Goal: Task Accomplishment & Management: Complete application form

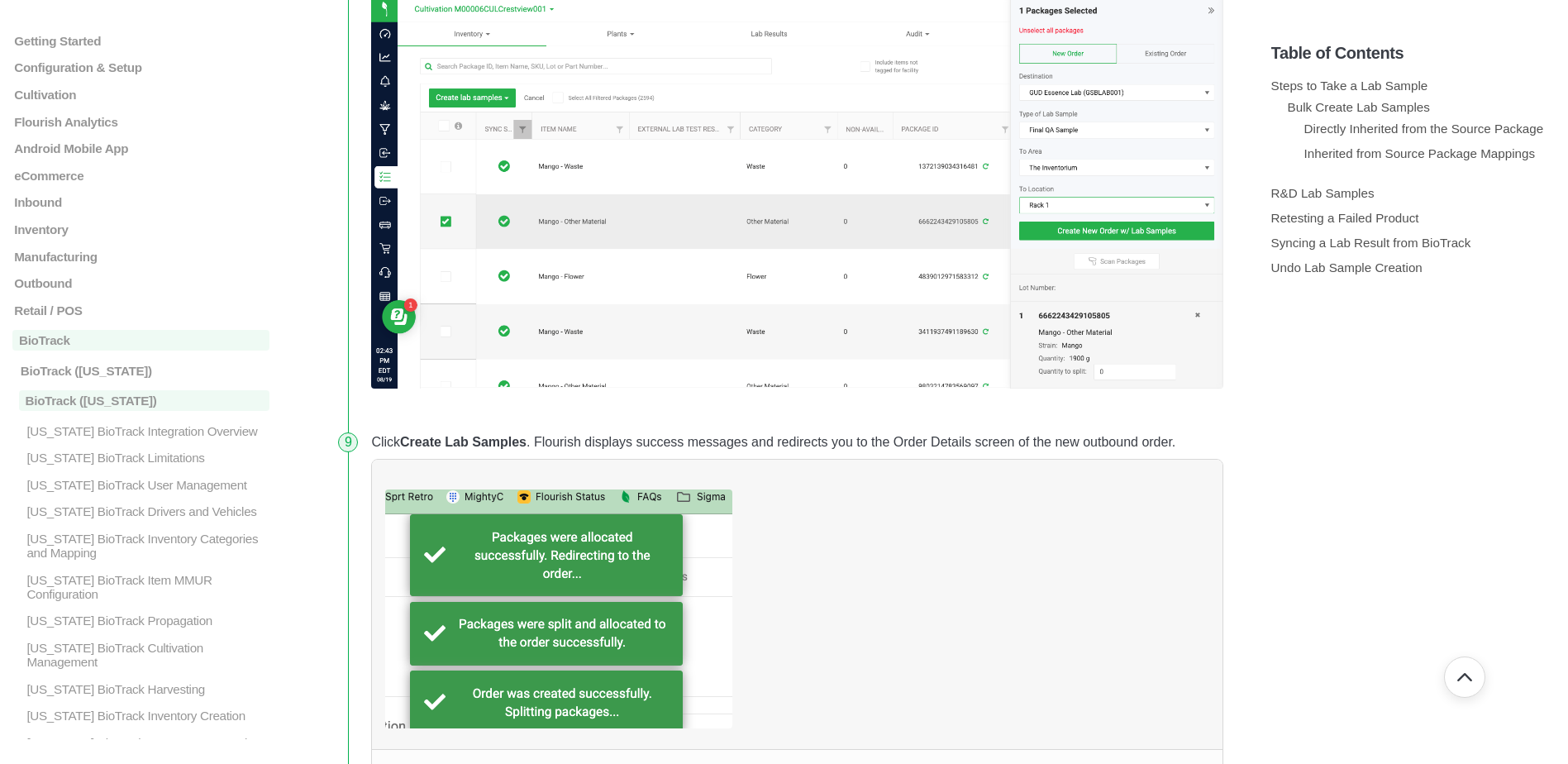
scroll to position [444, 0]
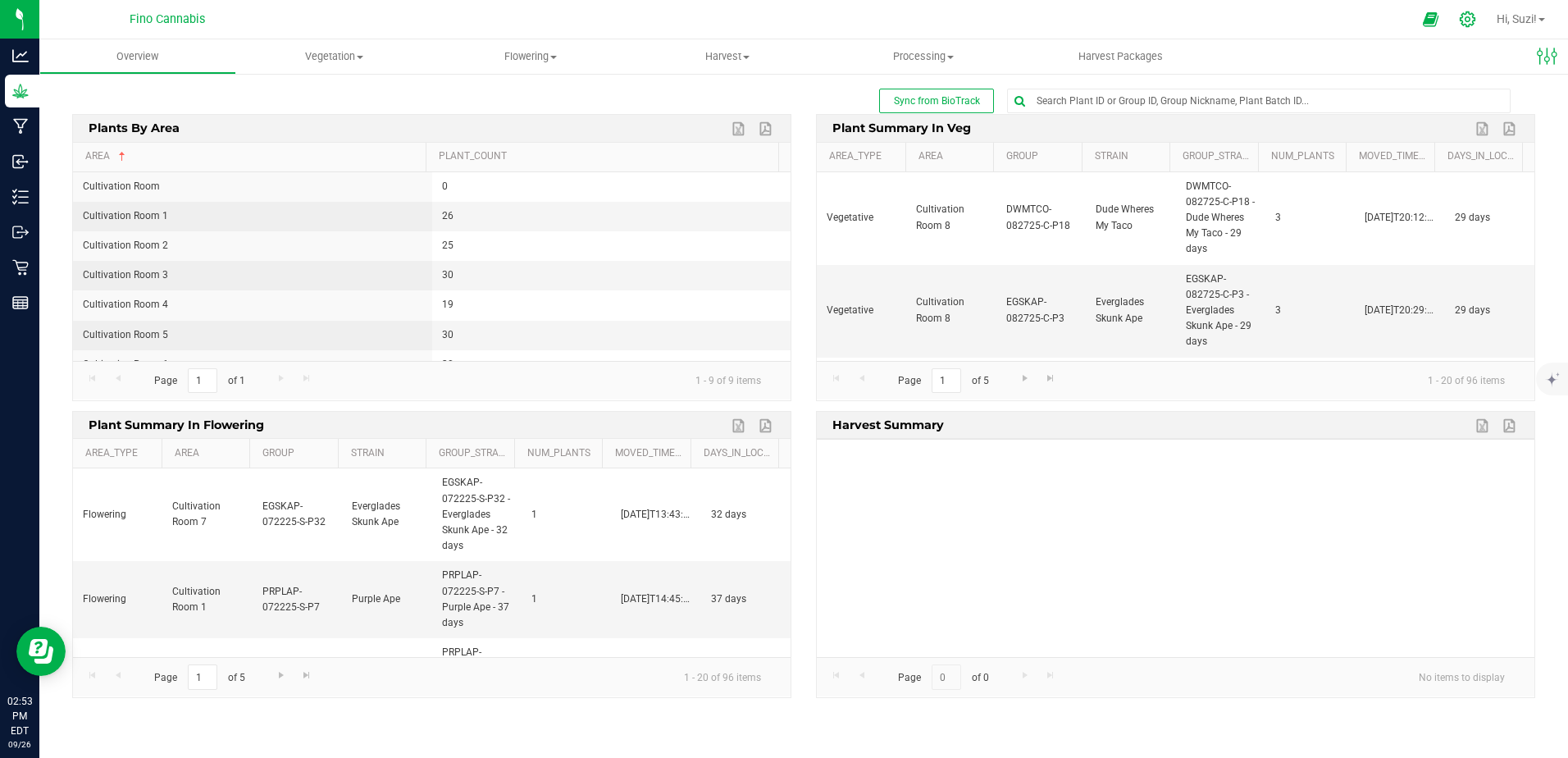
click at [1462, 22] on icon at bounding box center [1467, 19] width 17 height 17
click at [1466, 23] on icon at bounding box center [1467, 19] width 17 height 17
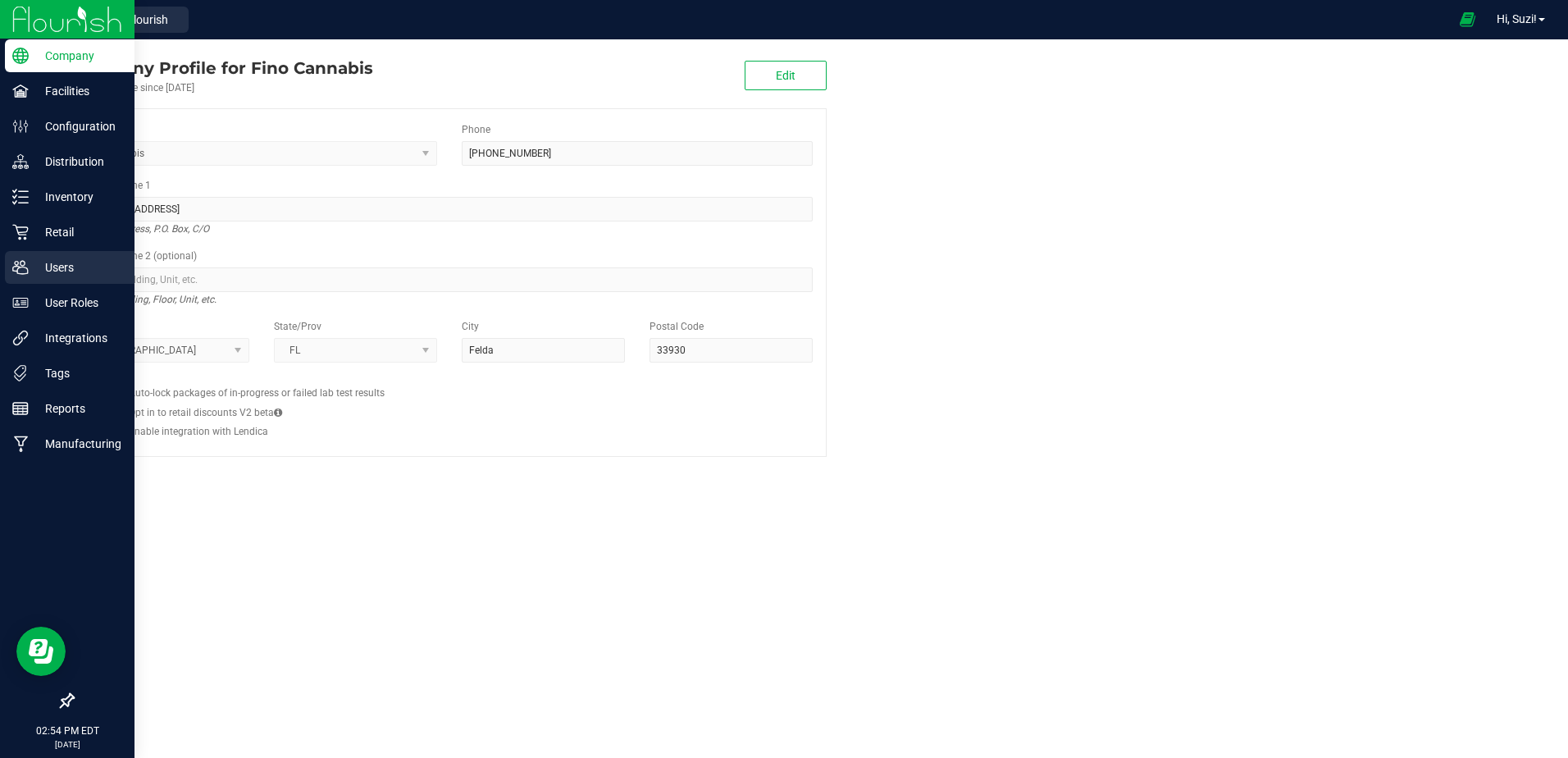
click at [49, 273] on p "Users" at bounding box center [78, 268] width 98 height 20
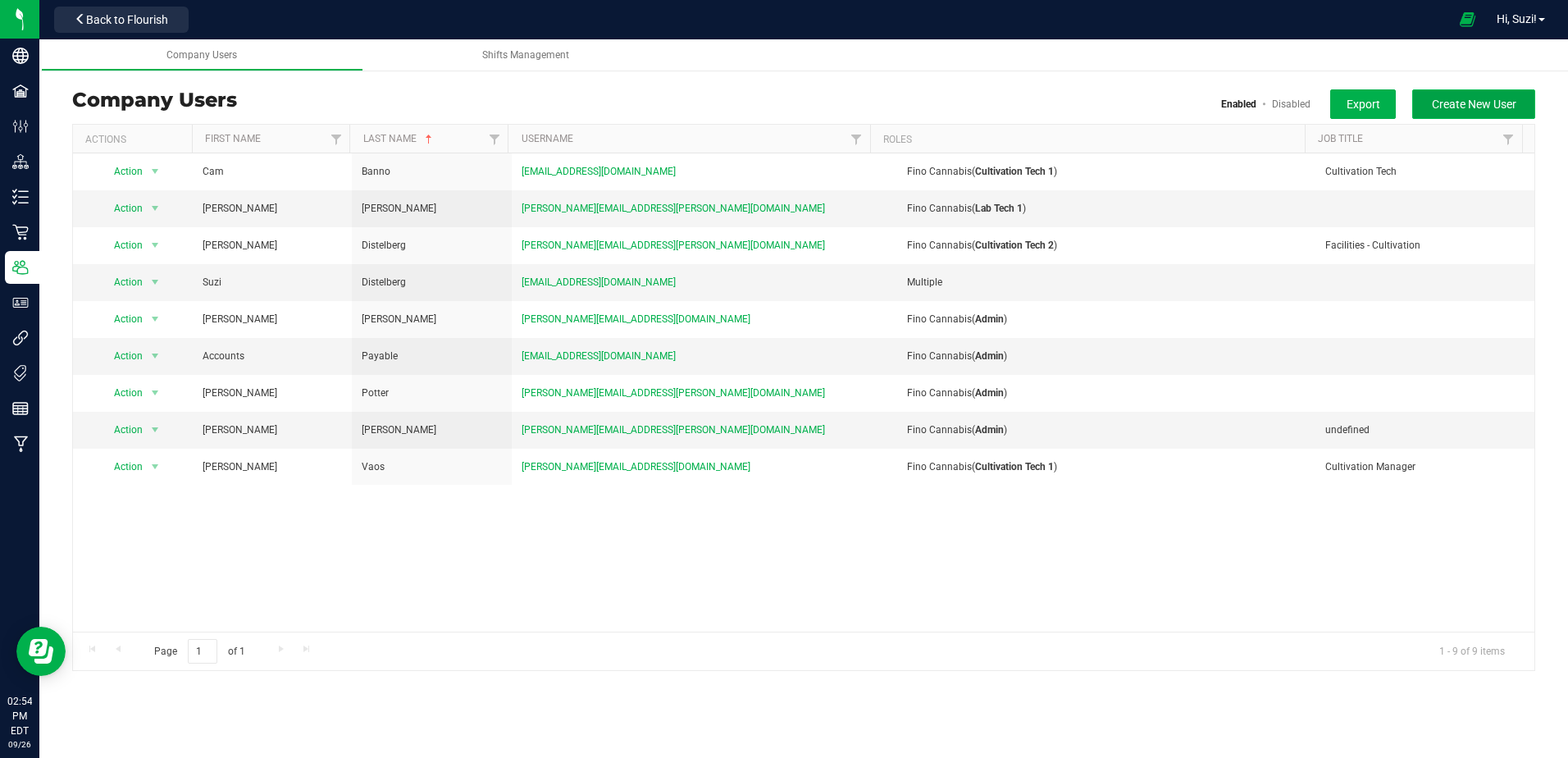
click at [1442, 113] on button "Create New User" at bounding box center [1474, 104] width 123 height 30
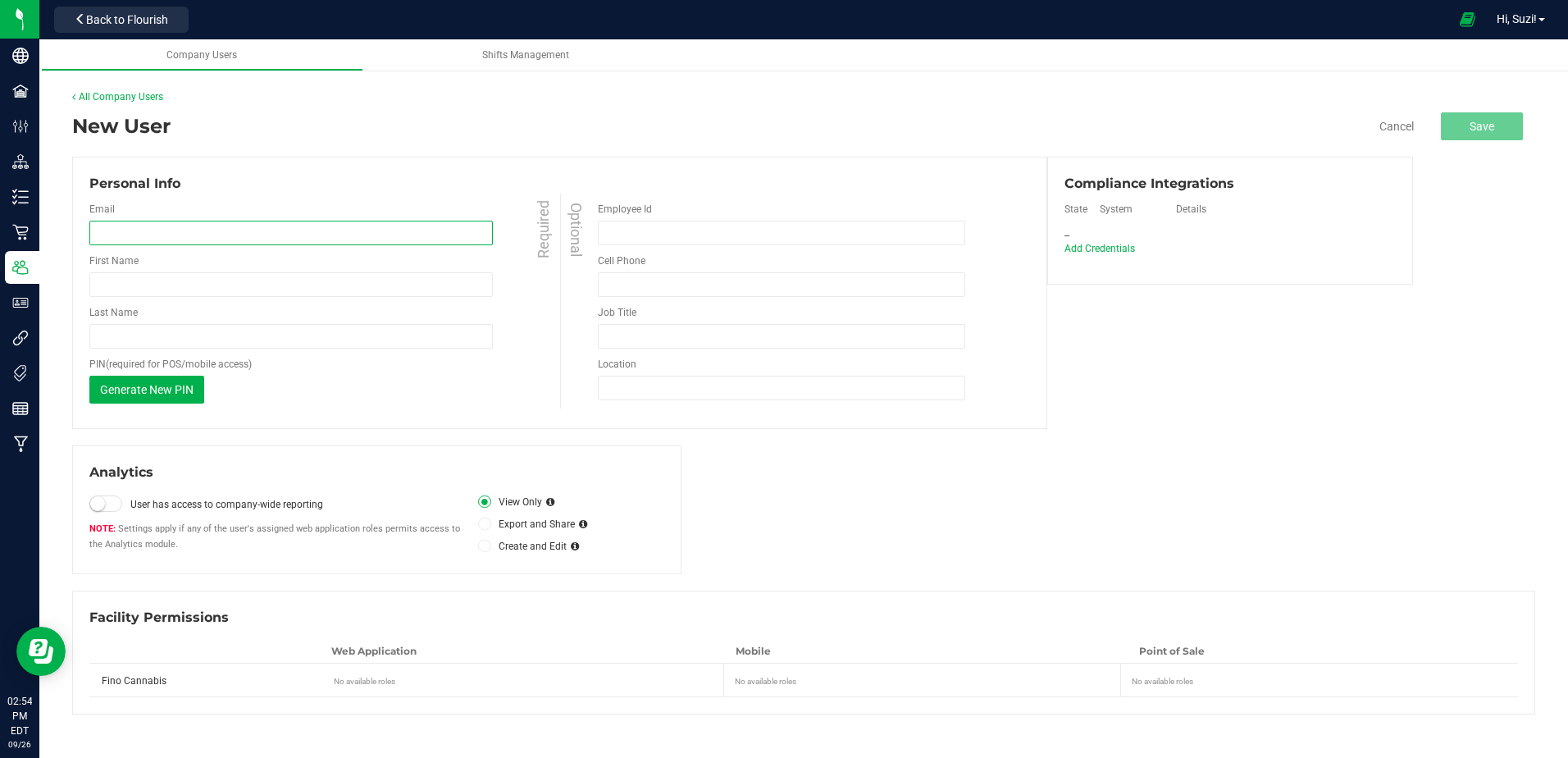
click at [206, 234] on input "email" at bounding box center [291, 233] width 404 height 25
paste input "data+fino@rankreallyhigh.com"
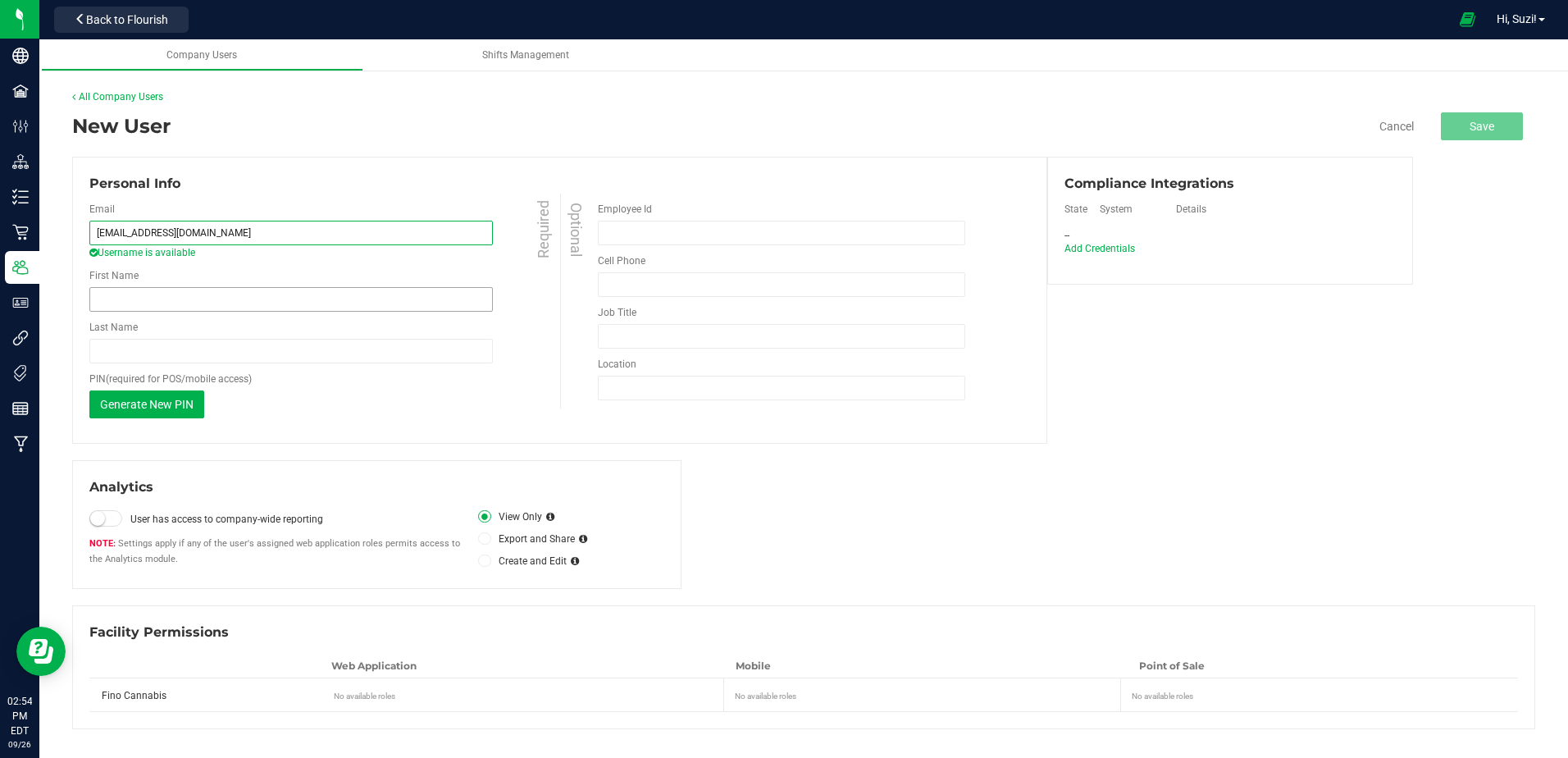
type input "data+fino@rankreallyhigh.com"
click at [339, 306] on input "First Name" at bounding box center [291, 300] width 404 height 25
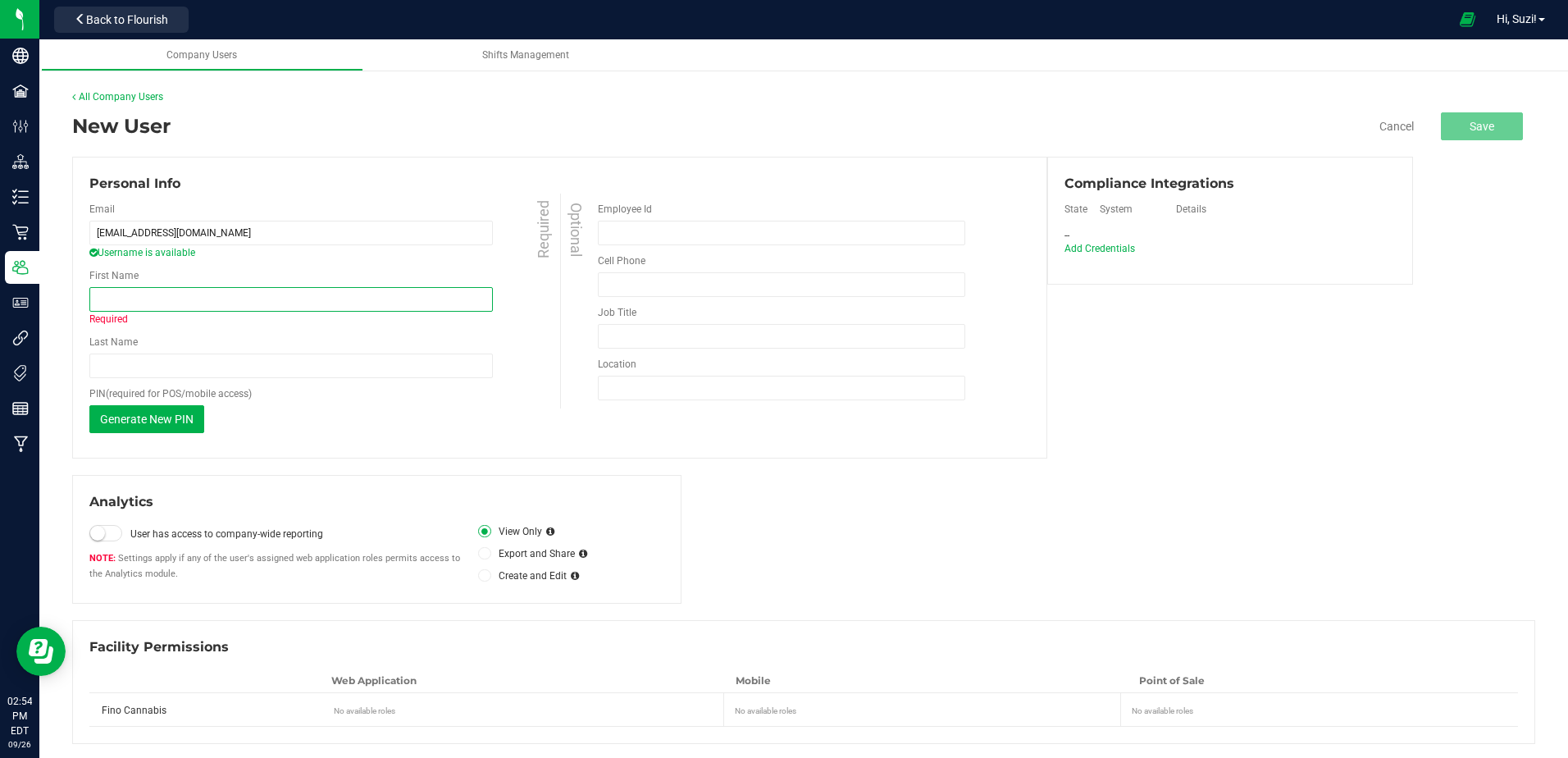
click at [161, 301] on input "First Name" at bounding box center [291, 300] width 404 height 25
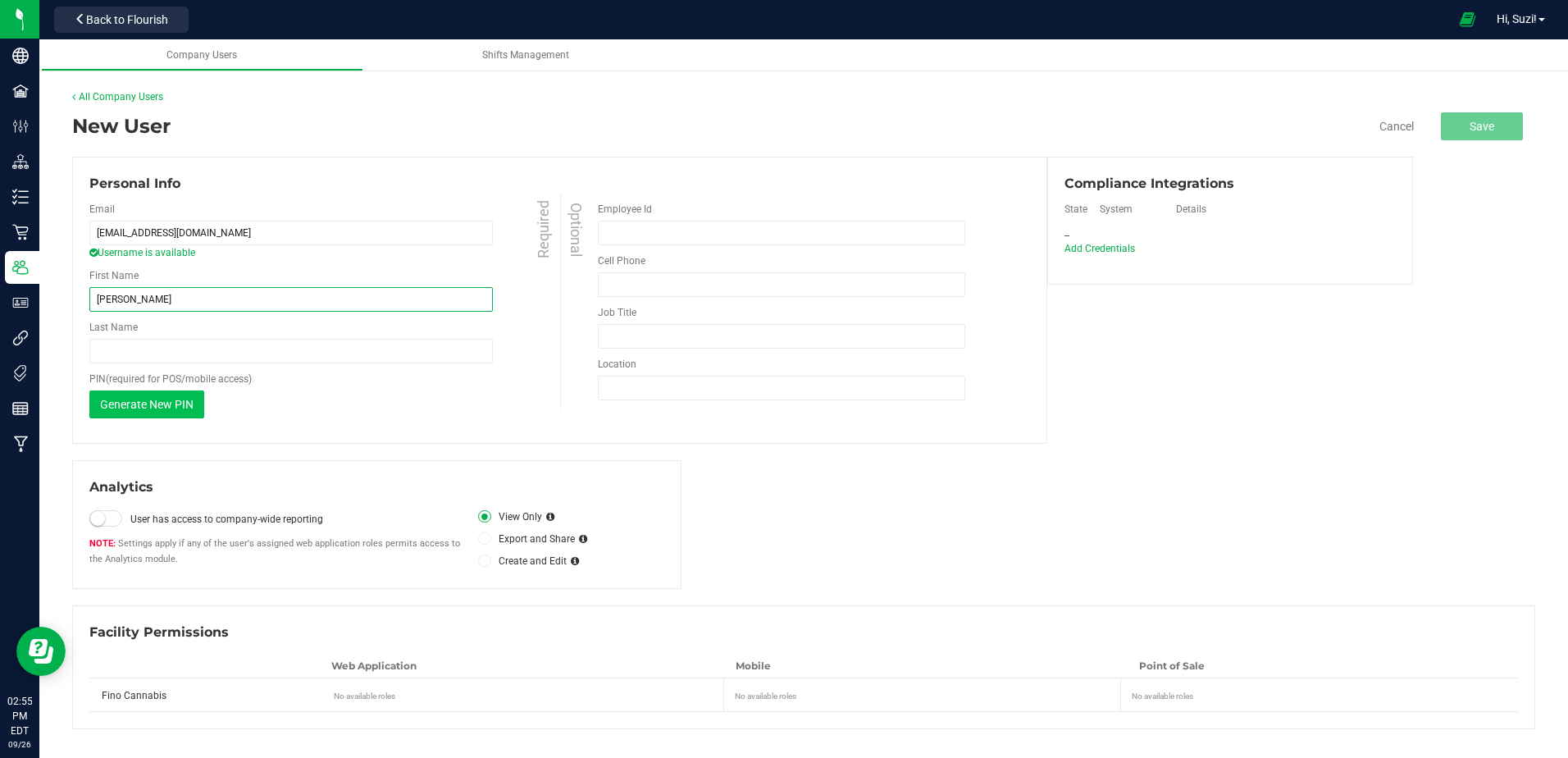
type input "Josh"
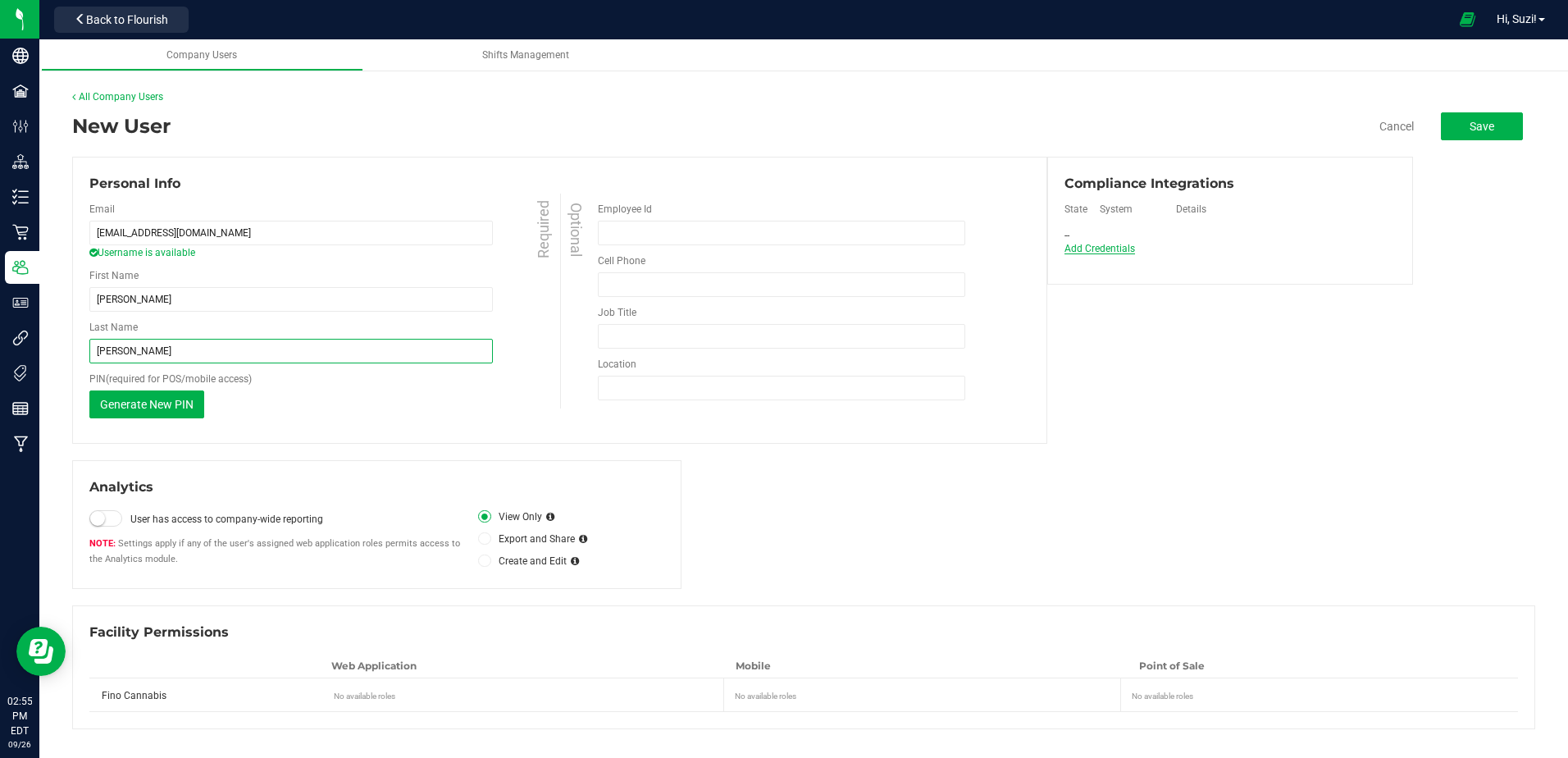
type input "Malone"
click at [1089, 249] on span "Add Credentials" at bounding box center [1099, 249] width 70 height 12
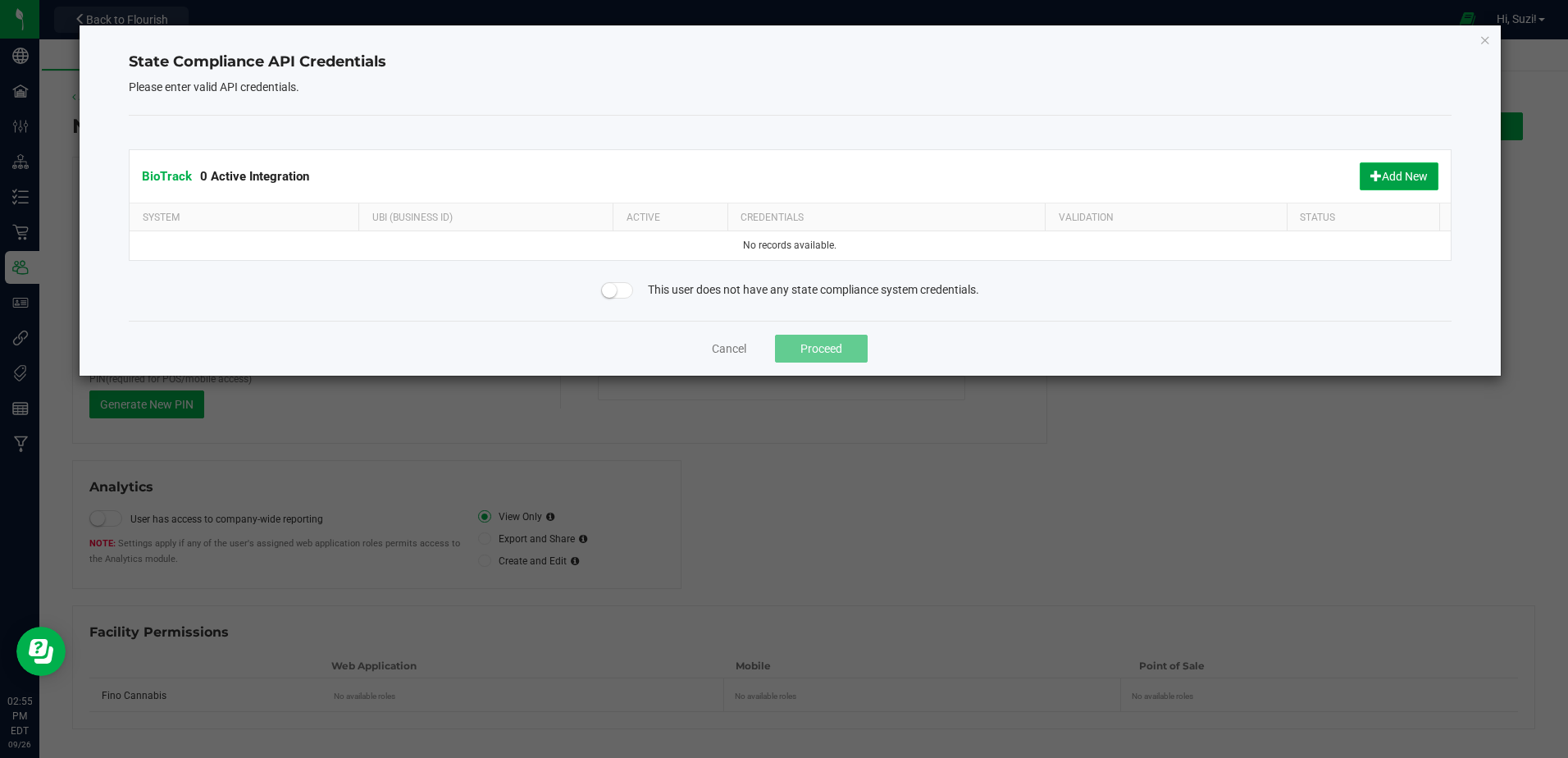
click at [1395, 173] on button "Add New" at bounding box center [1399, 177] width 78 height 28
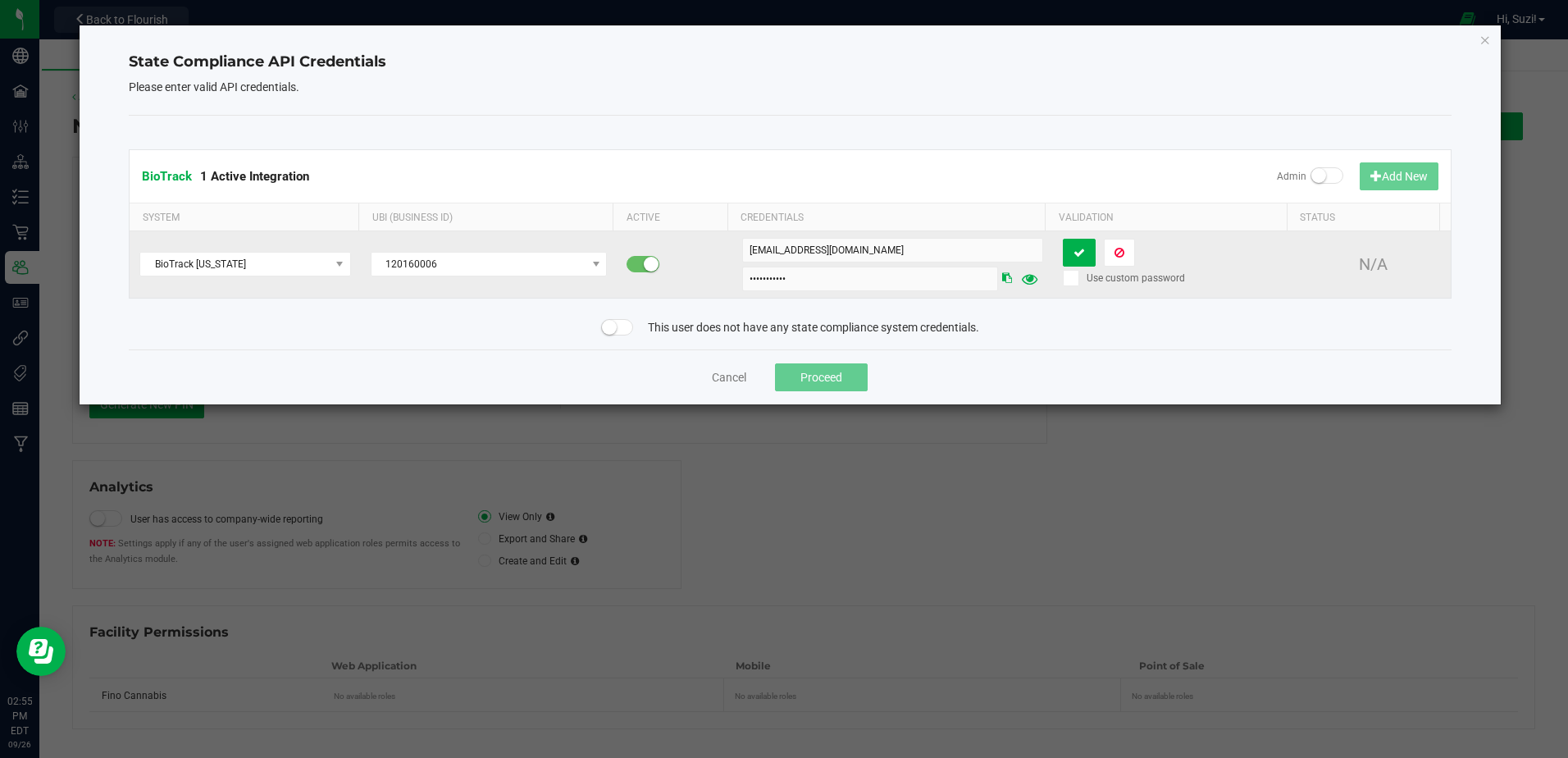
click at [1015, 280] on span at bounding box center [1030, 279] width 30 height 26
click at [1065, 278] on icon at bounding box center [1070, 278] width 11 height 0
click at [0, 0] on input "Use custom password" at bounding box center [0, 0] width 0 height 0
drag, startPoint x: 846, startPoint y: 283, endPoint x: 688, endPoint y: 283, distance: 158.0
click at [688, 283] on tr "BioTrack Florida 120160006 data+fino@rankreallyhigh.com mUwz4apg!vd Use custom …" at bounding box center [789, 264] width 1320 height 66
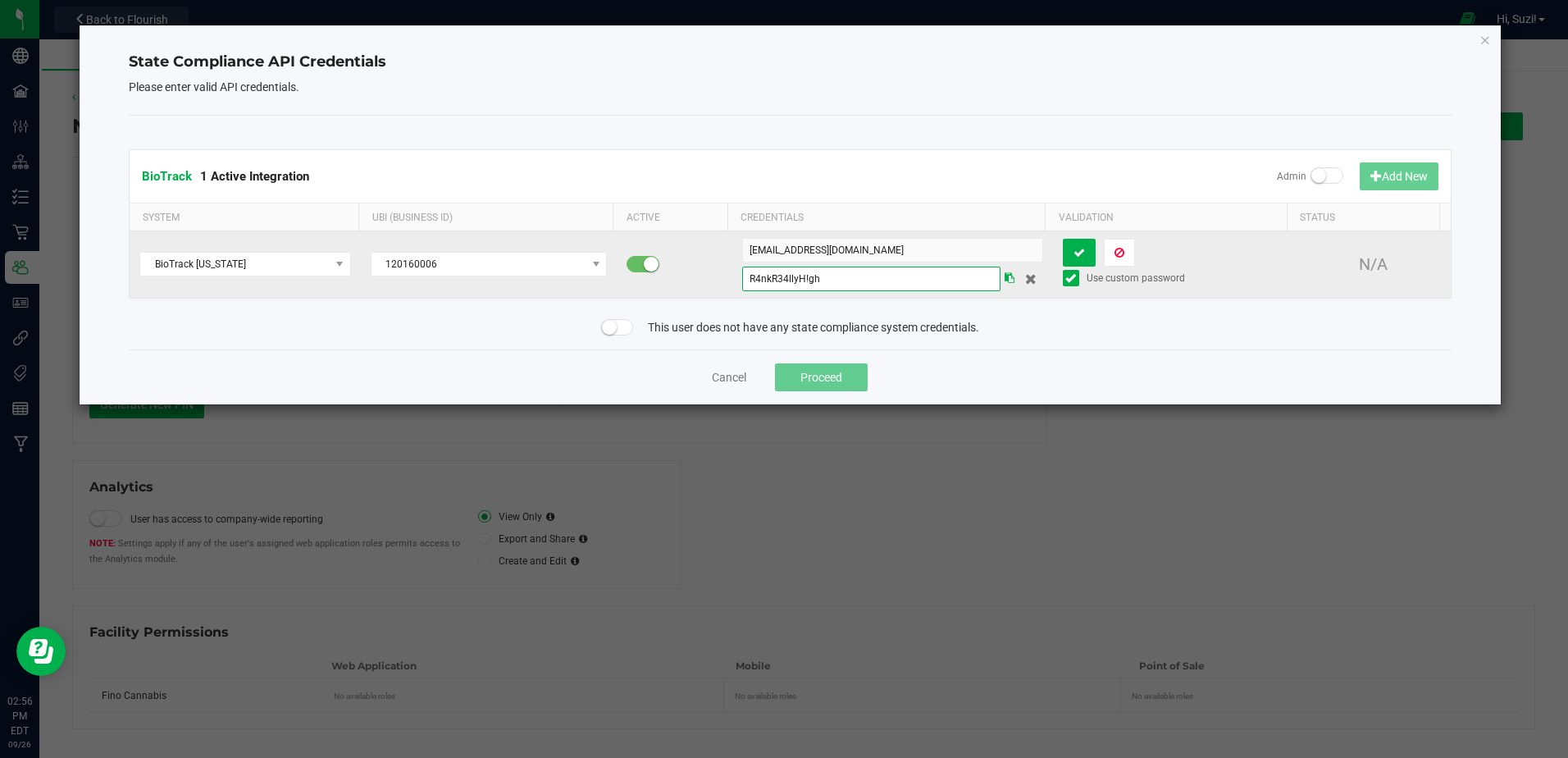
type input "R4nkR34llyH!gh"
click at [1005, 279] on icon at bounding box center [1010, 278] width 10 height 10
click at [628, 329] on span at bounding box center [618, 327] width 33 height 17
click at [1332, 171] on span at bounding box center [1328, 176] width 33 height 17
click at [607, 333] on span at bounding box center [618, 327] width 33 height 17
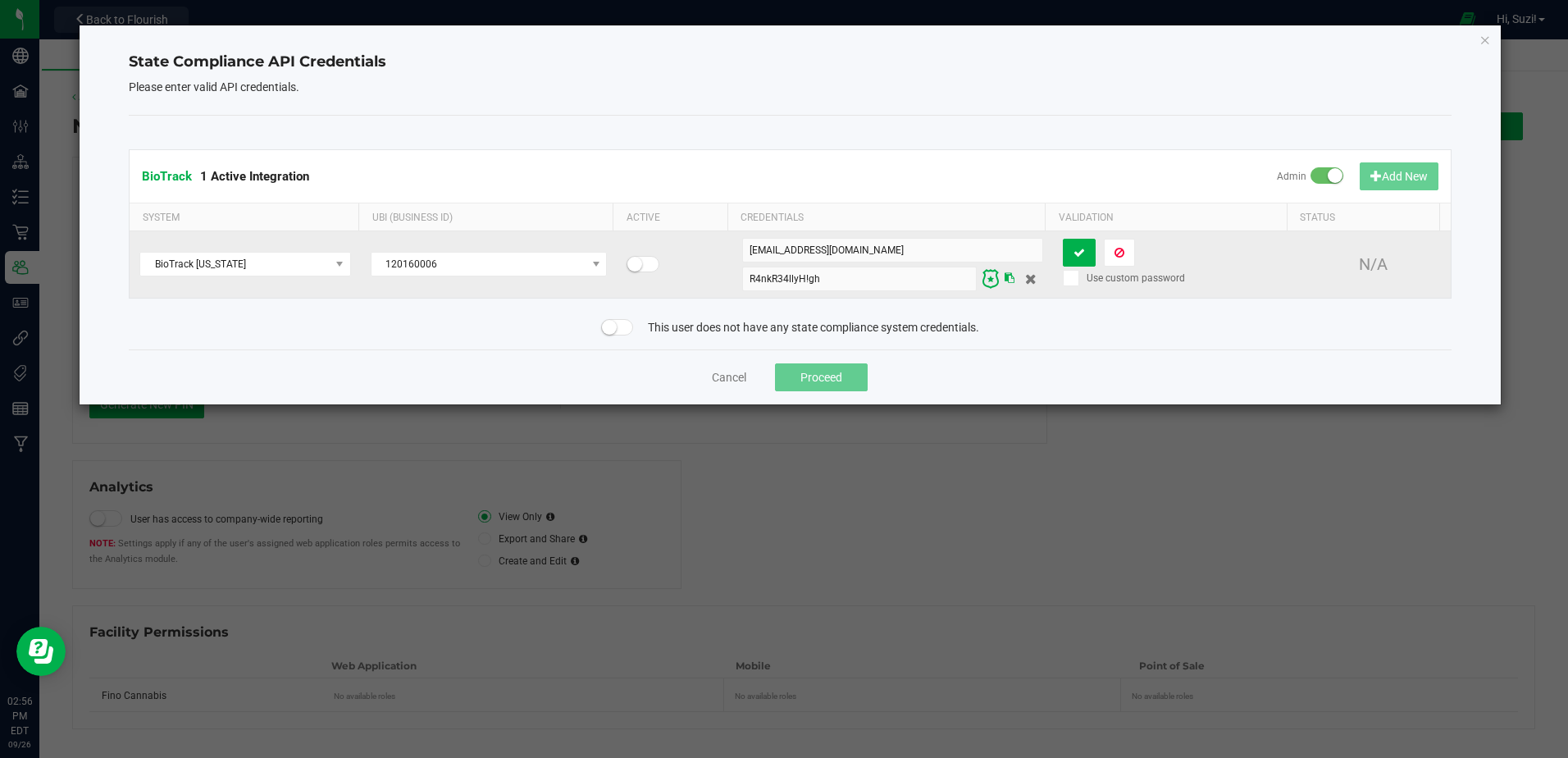
click at [620, 326] on span at bounding box center [618, 327] width 33 height 17
click at [645, 268] on span at bounding box center [643, 264] width 33 height 17
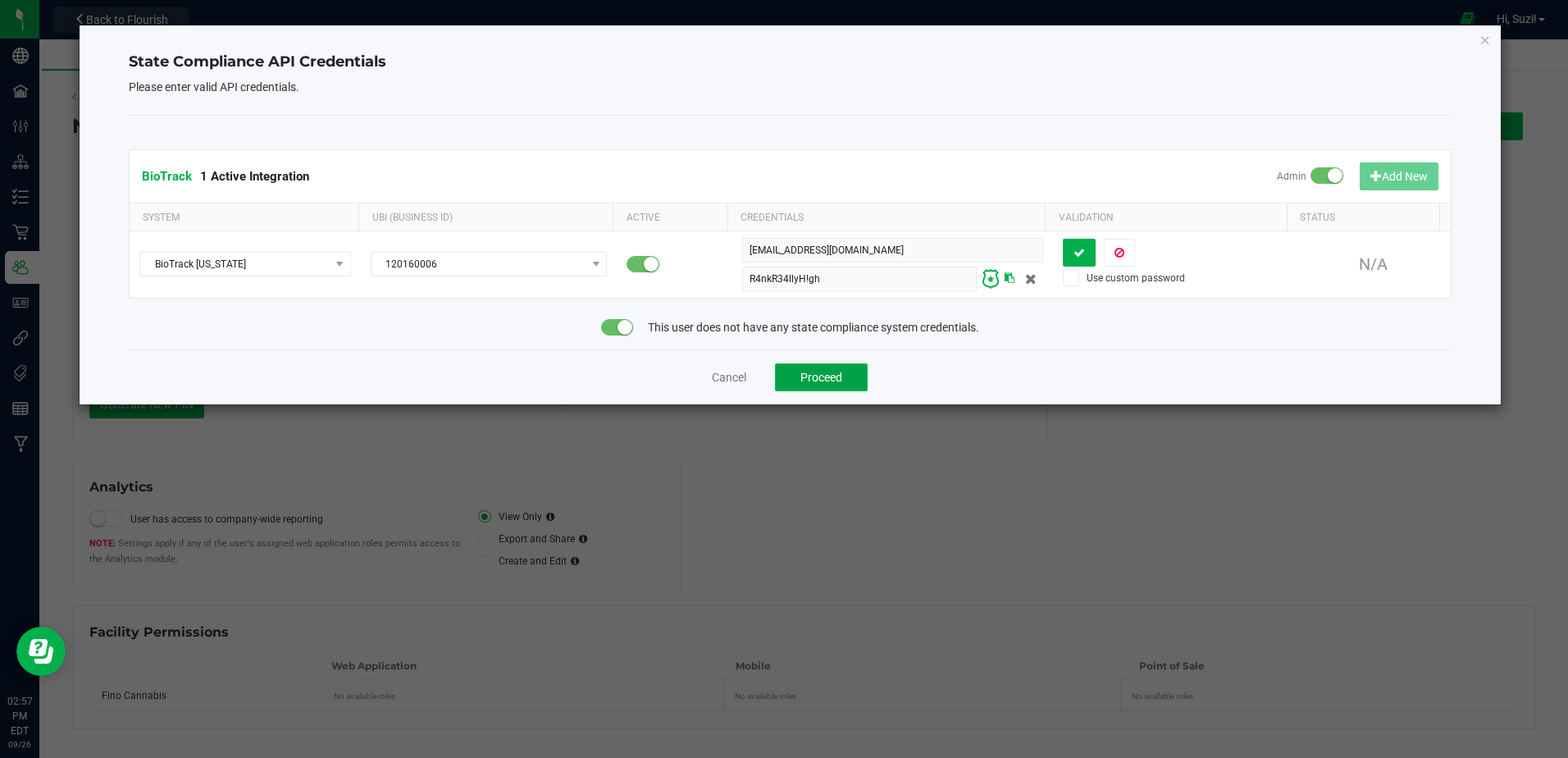
click at [832, 376] on button "Proceed" at bounding box center [822, 377] width 92 height 28
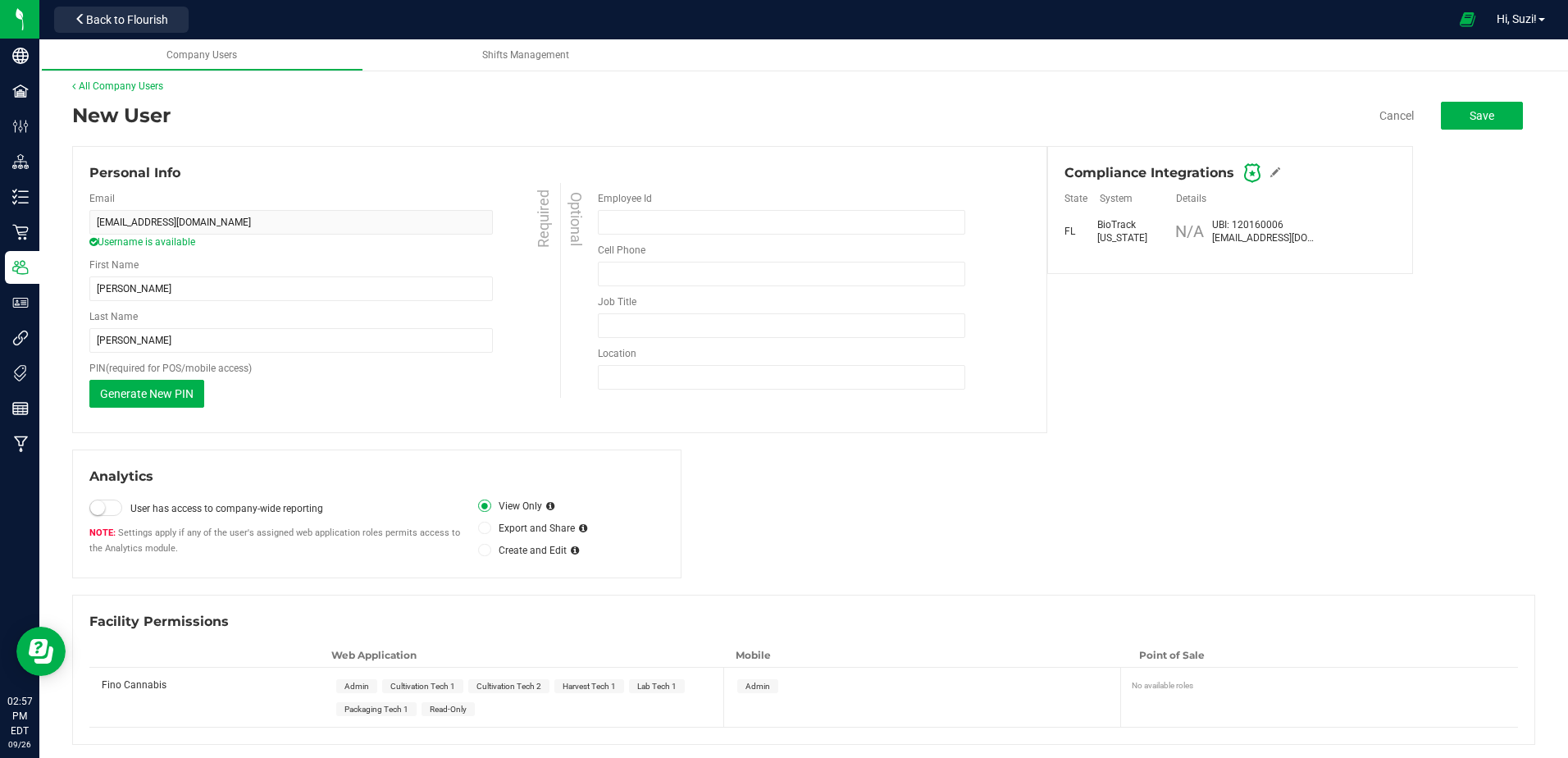
scroll to position [14, 0]
click at [1480, 108] on span "Save" at bounding box center [1482, 112] width 25 height 13
click at [357, 687] on span "Admin" at bounding box center [357, 683] width 25 height 9
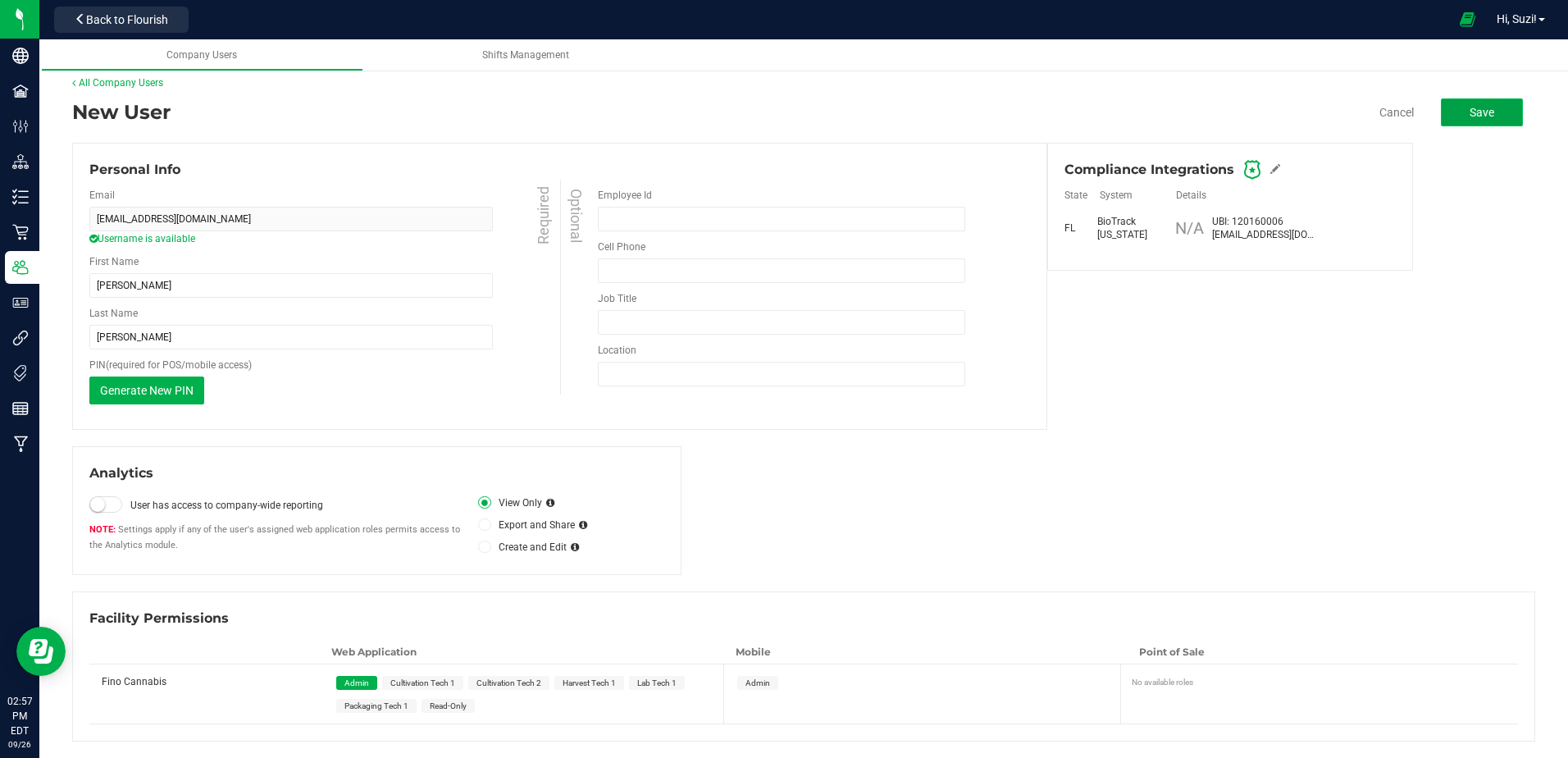
click at [1478, 112] on span "Save" at bounding box center [1482, 112] width 25 height 13
